Goal: Information Seeking & Learning: Learn about a topic

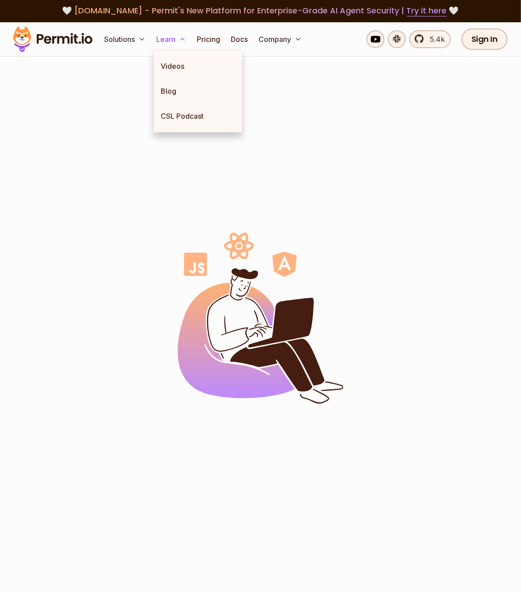
scroll to position [1, 0]
click at [170, 90] on link "Blog" at bounding box center [197, 91] width 88 height 25
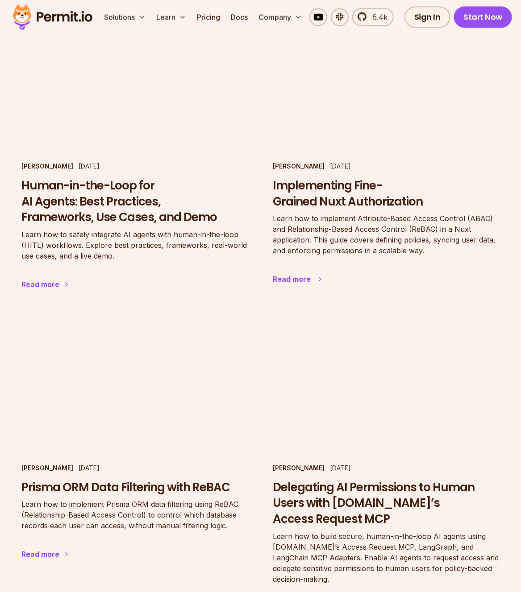
scroll to position [971, 0]
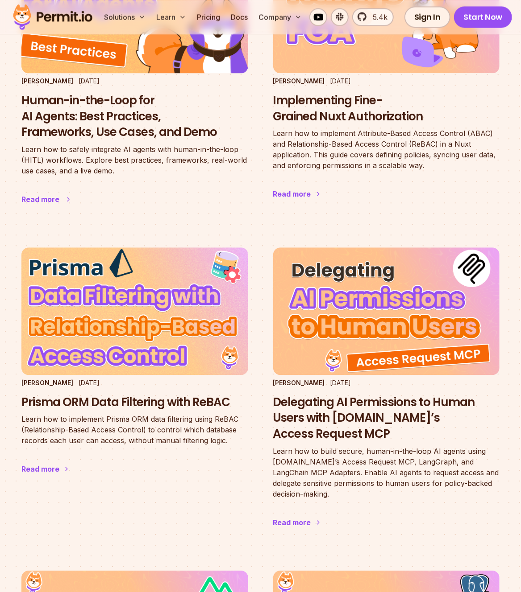
click at [113, 132] on h3 "Human-in-the-Loop for AI Agents: Best Practices, Frameworks, Use Cases, and Demo" at bounding box center [134, 117] width 227 height 48
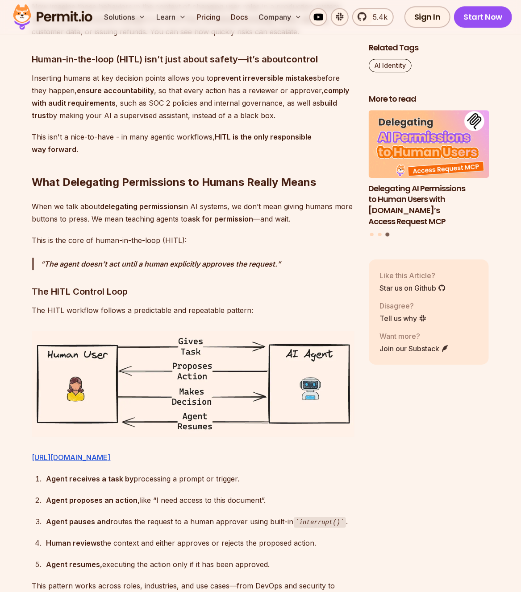
scroll to position [1238, 0]
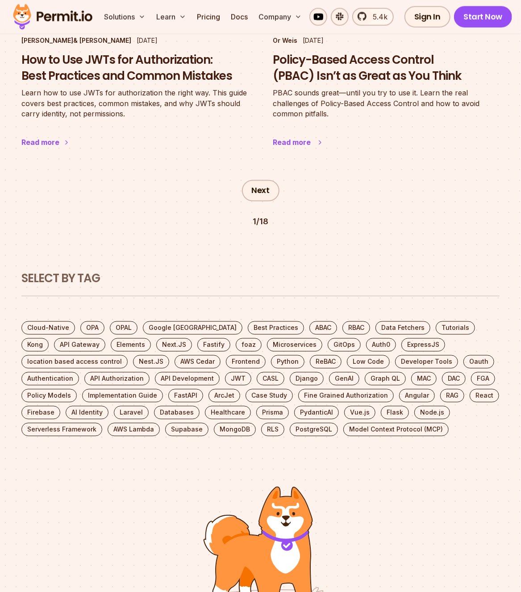
scroll to position [2243, 0]
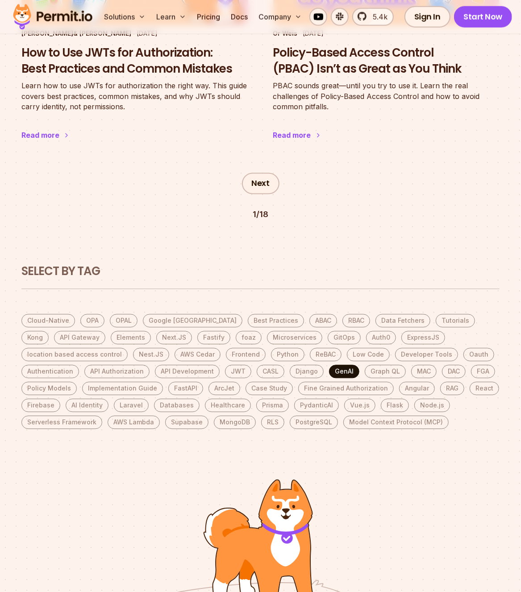
click at [342, 369] on link "GenAI" at bounding box center [344, 371] width 30 height 13
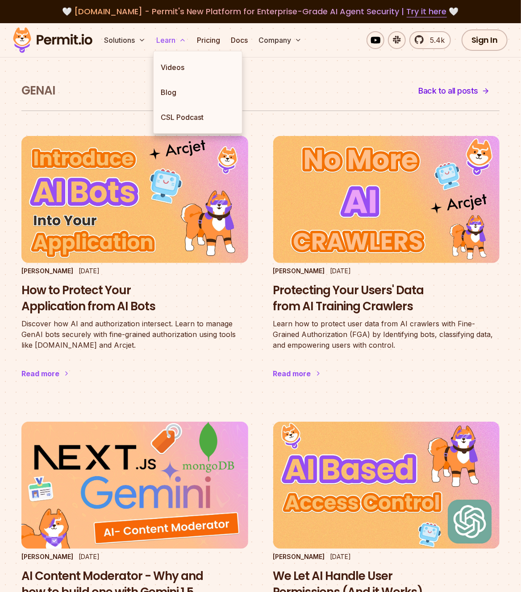
click at [166, 43] on button "Learn" at bounding box center [171, 40] width 37 height 18
click at [171, 91] on link "Blog" at bounding box center [197, 92] width 88 height 25
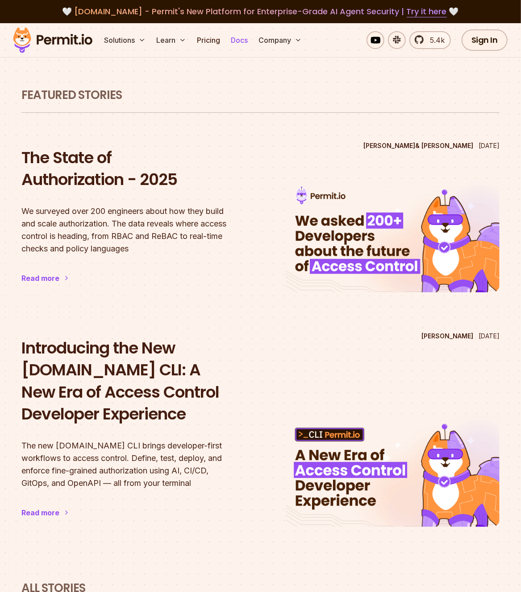
click at [247, 43] on link "Docs" at bounding box center [239, 40] width 24 height 18
